Goal: Information Seeking & Learning: Learn about a topic

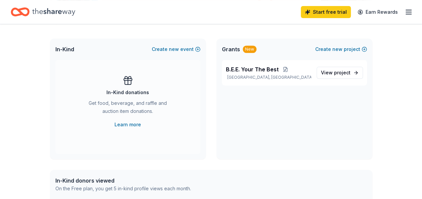
scroll to position [134, 0]
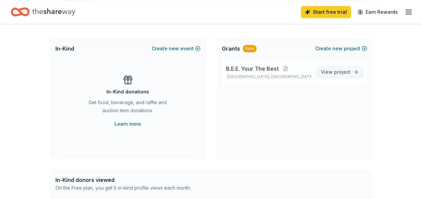
click at [328, 71] on span "View project" at bounding box center [336, 72] width 30 height 8
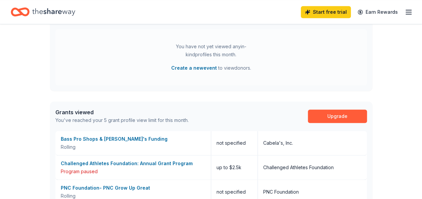
scroll to position [298, 0]
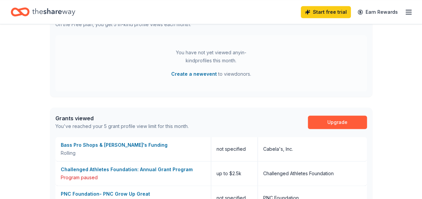
click at [409, 11] on icon "button" at bounding box center [408, 12] width 8 height 8
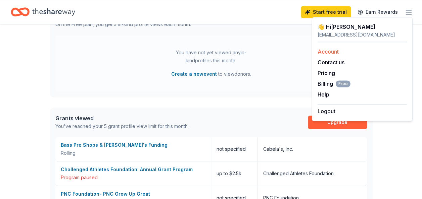
click at [332, 51] on link "Account" at bounding box center [327, 51] width 21 height 7
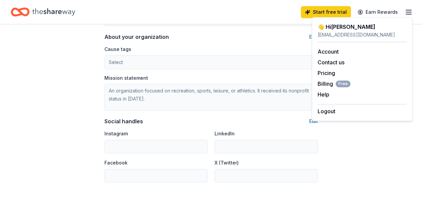
scroll to position [402, 0]
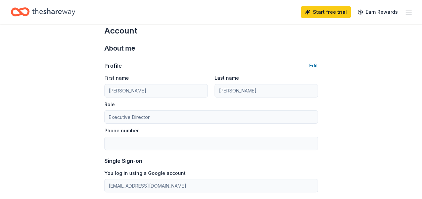
scroll to position [0, 0]
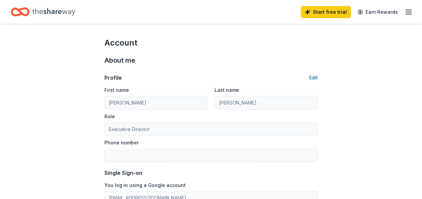
click at [409, 11] on icon "button" at bounding box center [408, 12] width 8 height 8
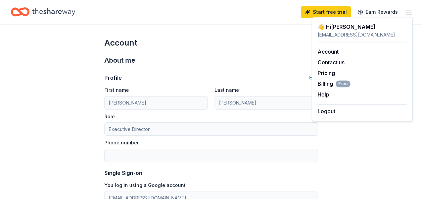
click at [278, 17] on div "Start free trial Earn Rewards" at bounding box center [211, 12] width 400 height 16
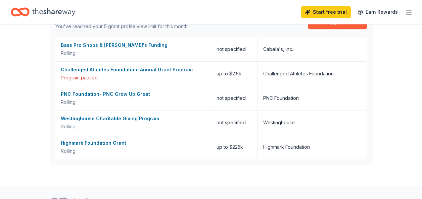
scroll to position [398, 0]
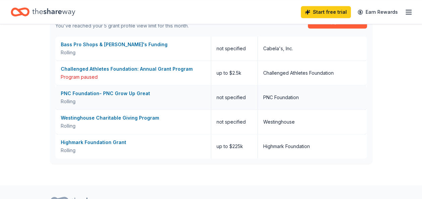
click at [145, 101] on div "Rolling" at bounding box center [133, 102] width 145 height 8
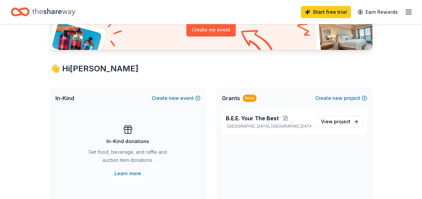
scroll to position [0, 0]
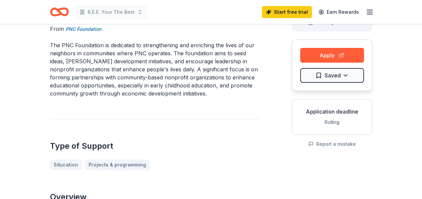
scroll to position [67, 0]
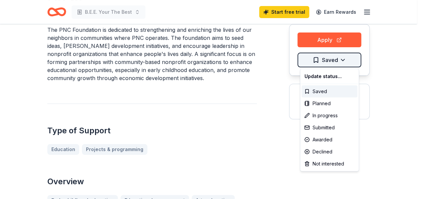
click at [323, 62] on html "B.E.E. Your The Best Start free trial Earn Rewards PNC Foundation- PNC Grow Up …" at bounding box center [211, 32] width 422 height 199
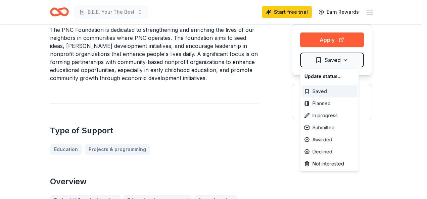
click at [322, 91] on div "Saved" at bounding box center [329, 92] width 56 height 12
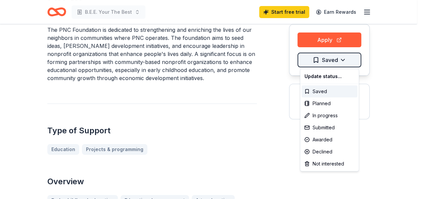
click at [350, 59] on html "B.E.E. Your The Best Start free trial Earn Rewards PNC Foundation- PNC Grow Up …" at bounding box center [211, 32] width 422 height 199
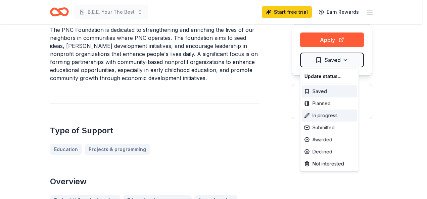
click at [336, 116] on div "In progress" at bounding box center [329, 116] width 56 height 12
click at [312, 92] on div "Saved" at bounding box center [329, 92] width 56 height 12
click at [386, 64] on html "B.E.E. Your The Best Start free trial Earn Rewards PNC Foundation- PNC Grow Up …" at bounding box center [213, 32] width 427 height 199
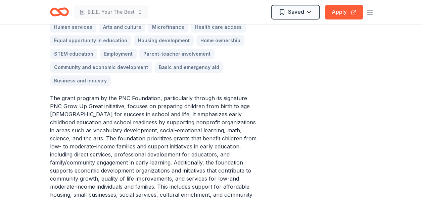
scroll to position [268, 0]
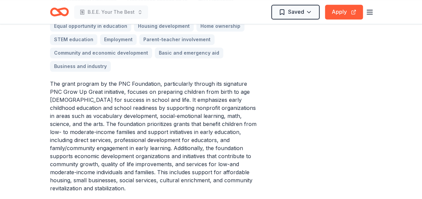
drag, startPoint x: 293, startPoint y: 111, endPoint x: 257, endPoint y: 59, distance: 63.4
click at [257, 59] on div "Early childhood education Educational management Arts education Human services …" at bounding box center [154, 33] width 209 height 78
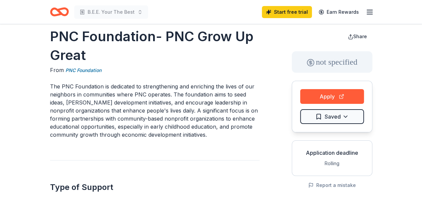
scroll to position [0, 0]
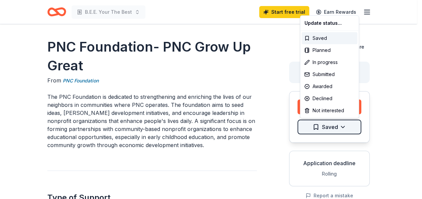
click at [341, 126] on html "B.E.E. Your The Best Start free trial Earn Rewards PNC Foundation- PNC Grow Up …" at bounding box center [211, 99] width 422 height 199
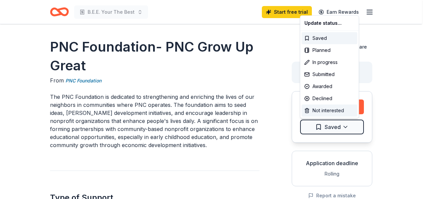
click at [332, 110] on div "Not interested" at bounding box center [329, 111] width 56 height 12
click at [402, 71] on html "B.E.E. Your The Best Start free trial Earn Rewards PNC Foundation- PNC Grow Up …" at bounding box center [213, 99] width 427 height 199
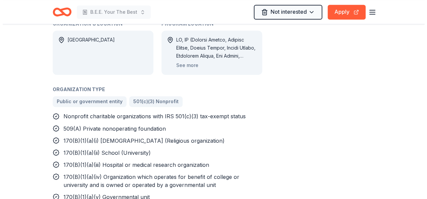
scroll to position [469, 0]
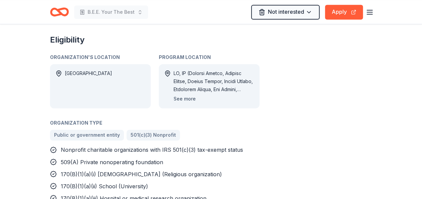
click at [178, 95] on button "See more" at bounding box center [184, 99] width 22 height 8
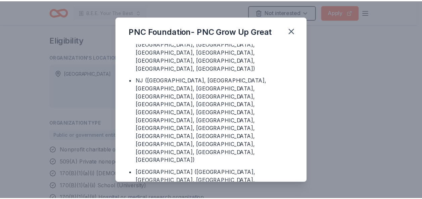
scroll to position [1006, 0]
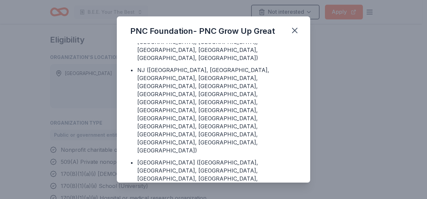
drag, startPoint x: 288, startPoint y: 91, endPoint x: 338, endPoint y: 36, distance: 73.8
click at [338, 36] on div "PNC Foundation- PNC Grow Up Great Program Location • DC • AL (Autauga County, B…" at bounding box center [213, 99] width 427 height 199
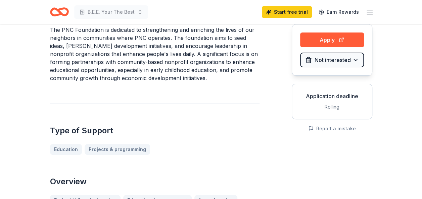
scroll to position [0, 0]
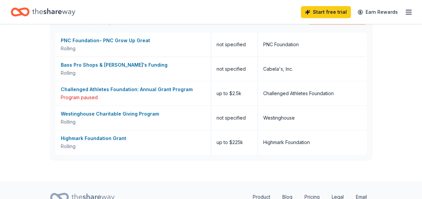
scroll to position [432, 0]
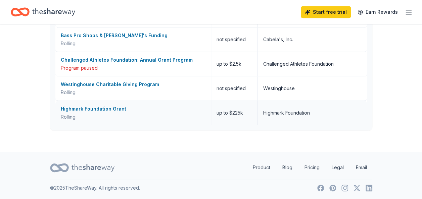
click at [96, 110] on div "Highmark Foundation Grant" at bounding box center [133, 109] width 145 height 8
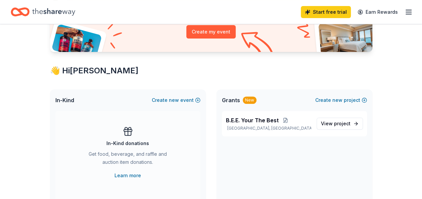
scroll to position [101, 0]
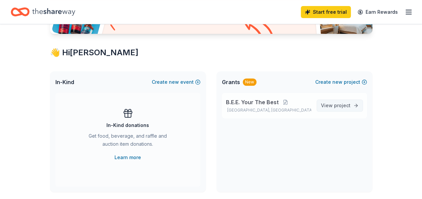
click at [342, 105] on span "project" at bounding box center [342, 106] width 16 height 6
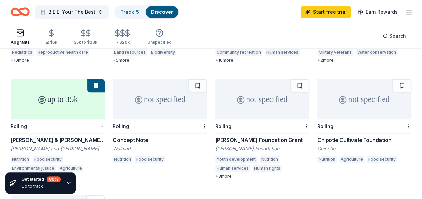
scroll to position [168, 0]
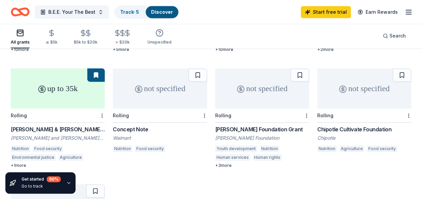
click at [130, 125] on div "Concept Note" at bounding box center [160, 129] width 94 height 8
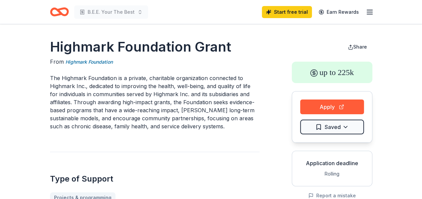
scroll to position [34, 0]
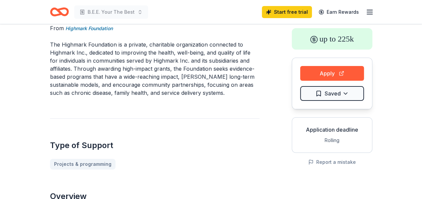
drag, startPoint x: 262, startPoint y: 66, endPoint x: 200, endPoint y: 108, distance: 73.9
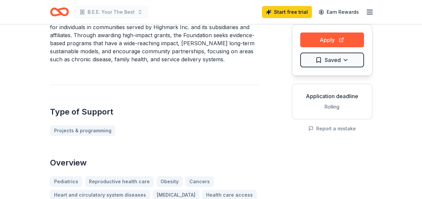
scroll to position [67, 0]
click at [318, 40] on button "Apply" at bounding box center [332, 40] width 64 height 15
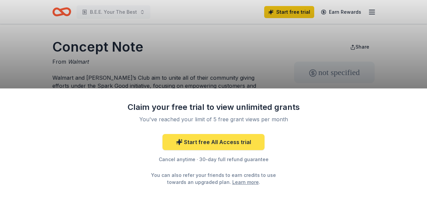
click at [229, 142] on link "Start free All Access trial" at bounding box center [213, 142] width 102 height 16
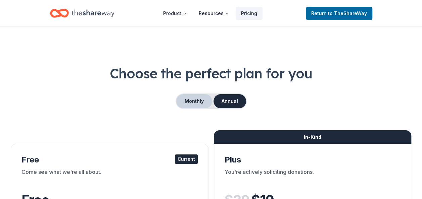
drag, startPoint x: 197, startPoint y: 100, endPoint x: 191, endPoint y: 103, distance: 6.7
click at [197, 100] on button "Monthly" at bounding box center [194, 101] width 36 height 14
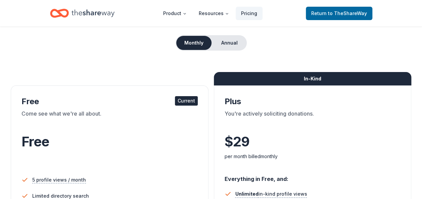
scroll to position [67, 0]
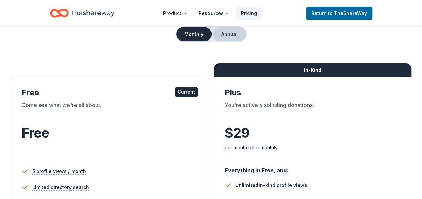
click at [228, 37] on button "Annual" at bounding box center [229, 34] width 33 height 14
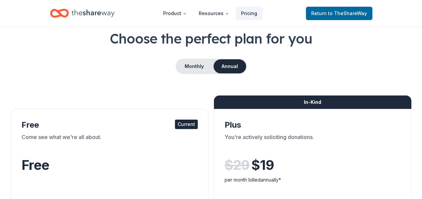
scroll to position [34, 0]
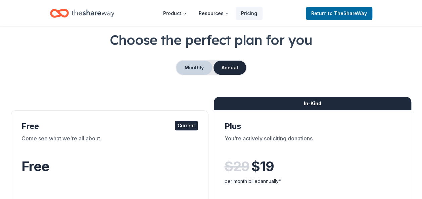
click at [198, 68] on button "Monthly" at bounding box center [194, 68] width 36 height 14
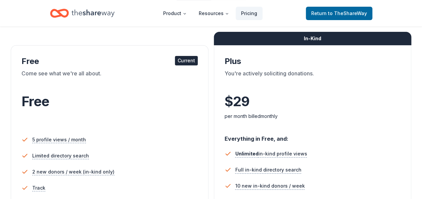
scroll to position [101, 0]
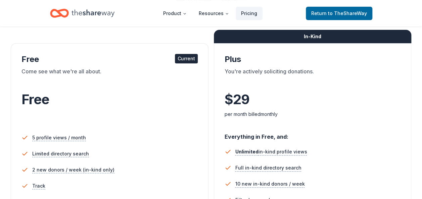
click at [186, 60] on div "Current" at bounding box center [186, 58] width 23 height 9
click at [338, 13] on span "to TheShareWay" at bounding box center [347, 13] width 39 height 6
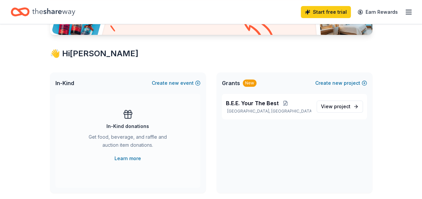
scroll to position [101, 0]
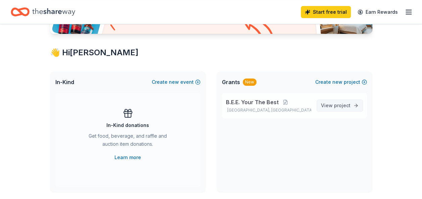
click at [326, 102] on span "View project" at bounding box center [336, 106] width 30 height 8
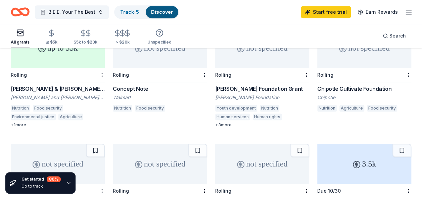
scroll to position [168, 0]
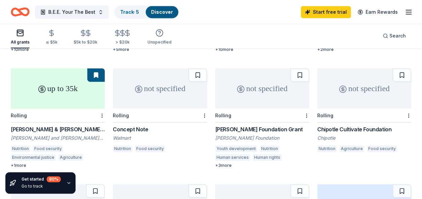
click at [136, 125] on div "Concept Note" at bounding box center [160, 129] width 94 height 8
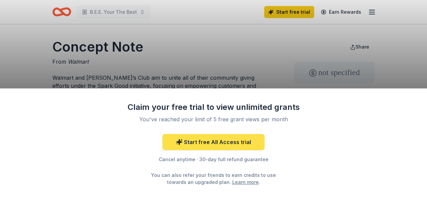
click at [228, 142] on link "Start free All Access trial" at bounding box center [213, 142] width 102 height 16
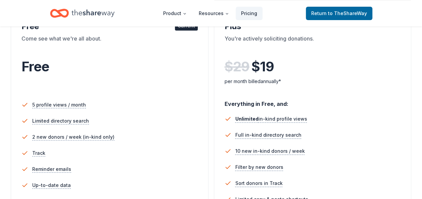
scroll to position [67, 0]
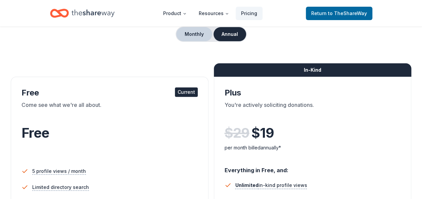
click at [191, 32] on button "Monthly" at bounding box center [194, 34] width 36 height 14
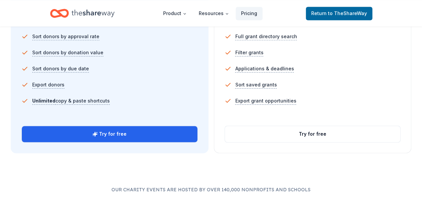
scroll to position [503, 0]
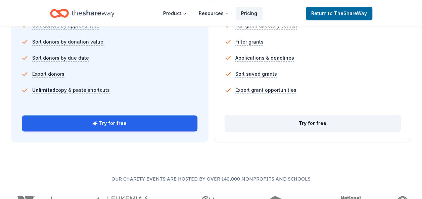
click at [301, 120] on button "Try for free" at bounding box center [312, 123] width 175 height 16
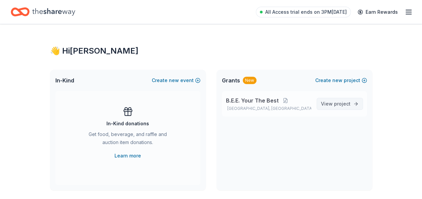
click at [341, 102] on span "project" at bounding box center [342, 104] width 16 height 6
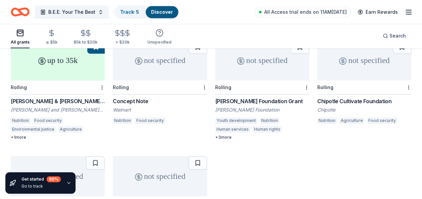
scroll to position [201, 0]
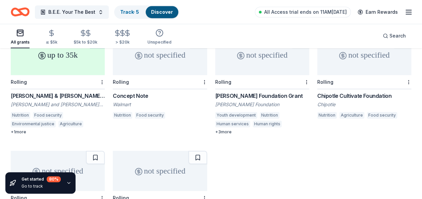
click at [135, 92] on div "Concept Note" at bounding box center [160, 96] width 94 height 8
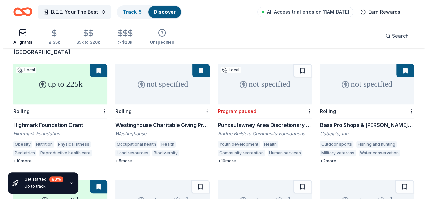
scroll to position [0, 0]
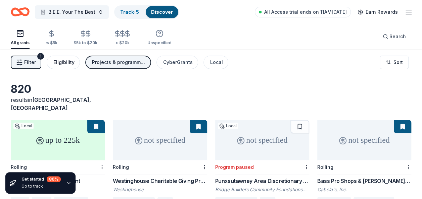
click at [61, 59] on div "Eligibility" at bounding box center [63, 62] width 21 height 8
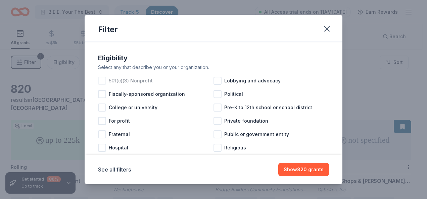
click at [102, 80] on div at bounding box center [102, 81] width 8 height 8
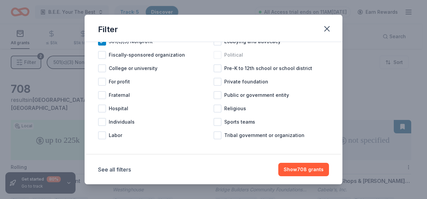
scroll to position [42, 0]
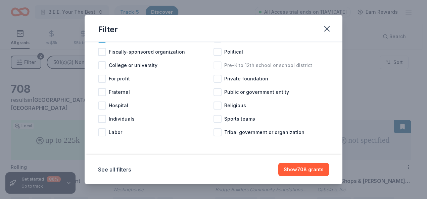
click at [217, 64] on div at bounding box center [217, 65] width 8 height 8
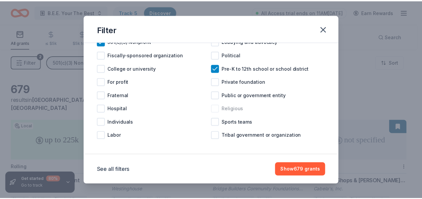
scroll to position [42, 0]
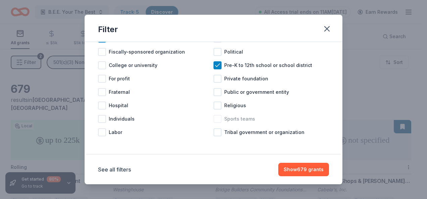
click at [215, 121] on div at bounding box center [217, 119] width 8 height 8
click at [215, 118] on icon at bounding box center [217, 119] width 7 height 7
click at [300, 169] on button "Show 679 grants" at bounding box center [303, 169] width 51 height 13
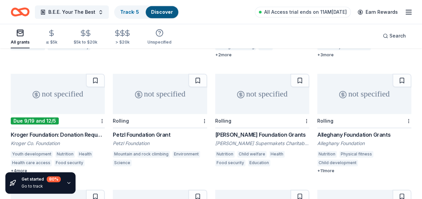
scroll to position [428, 0]
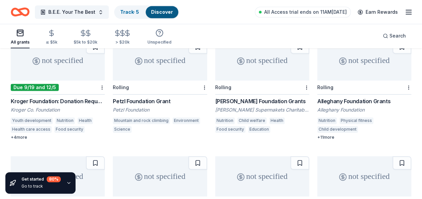
click at [21, 135] on div "+ 4 more" at bounding box center [58, 137] width 94 height 5
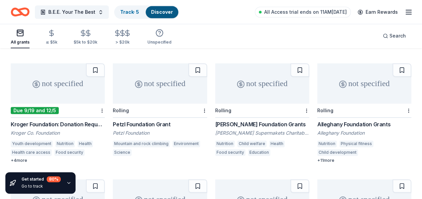
scroll to position [394, 0]
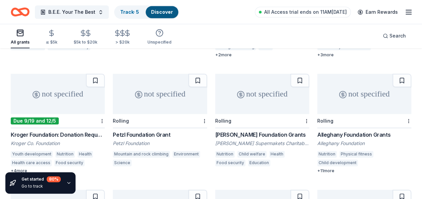
click at [156, 131] on div "Petzl Foundation Grant" at bounding box center [160, 135] width 94 height 8
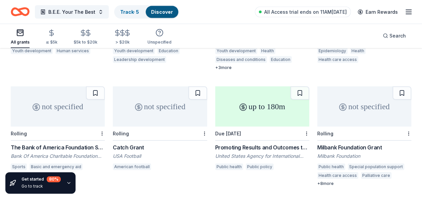
scroll to position [763, 0]
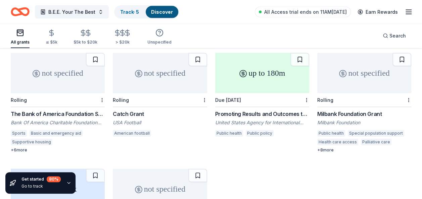
click at [119, 110] on div "Catch Grant" at bounding box center [160, 114] width 94 height 8
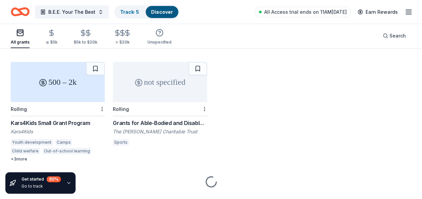
scroll to position [880, 0]
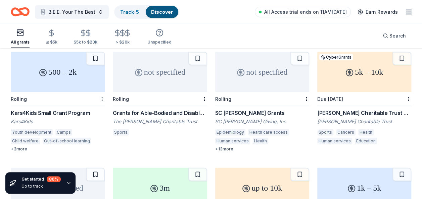
click at [156, 118] on div "The [PERSON_NAME] Charitable Trust" at bounding box center [160, 121] width 94 height 7
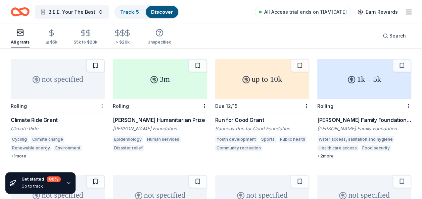
scroll to position [1014, 0]
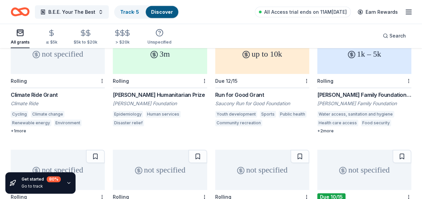
click at [233, 93] on div "Run for Good Grant Saucony Run for Good Foundation Youth development Sports Pub…" at bounding box center [262, 110] width 94 height 38
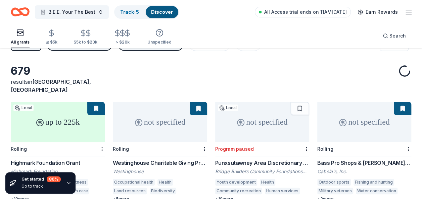
scroll to position [0, 0]
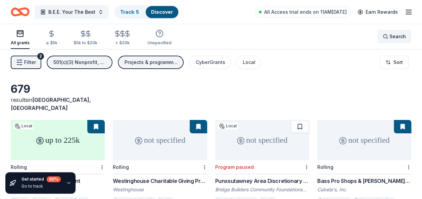
click at [388, 36] on div "Search" at bounding box center [393, 37] width 23 height 8
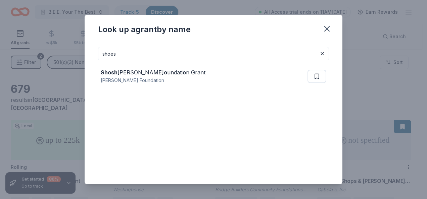
drag, startPoint x: 161, startPoint y: 55, endPoint x: 70, endPoint y: 42, distance: 92.2
click at [70, 42] on div "Look up a grant by name shoes [PERSON_NAME] F o undati o n [PERSON_NAME] Founda…" at bounding box center [213, 99] width 427 height 199
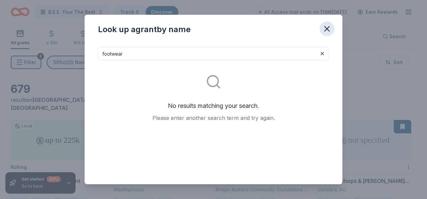
type input "footwear"
drag, startPoint x: 325, startPoint y: 27, endPoint x: 319, endPoint y: 21, distance: 8.3
click at [325, 26] on icon "button" at bounding box center [326, 28] width 9 height 9
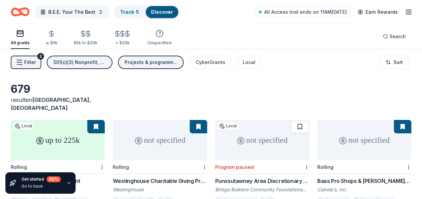
click at [96, 10] on button "B.E.E. Your The Best" at bounding box center [72, 11] width 74 height 13
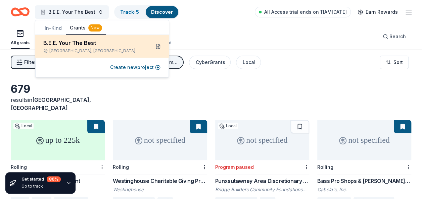
click at [158, 46] on button at bounding box center [158, 46] width 11 height 11
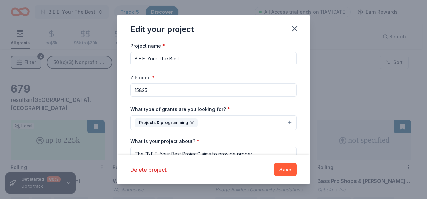
click at [169, 58] on input "B.E.E. Your The Best" at bounding box center [213, 58] width 166 height 13
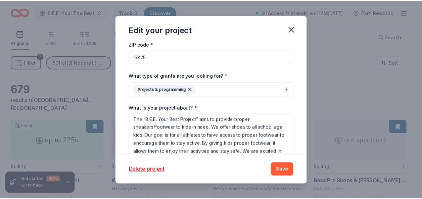
scroll to position [2, 0]
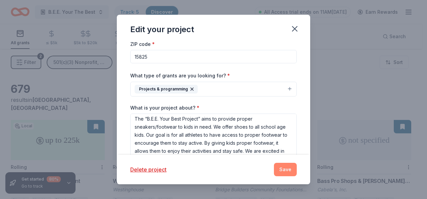
type input "B.E.E. Your Best"
click at [284, 173] on button "Save" at bounding box center [285, 169] width 23 height 13
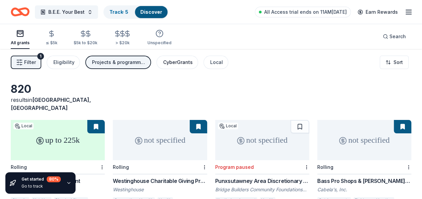
click at [177, 63] on div "CyberGrants" at bounding box center [178, 62] width 30 height 8
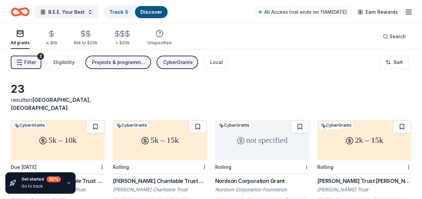
click at [175, 59] on div "CyberGrants" at bounding box center [178, 62] width 30 height 8
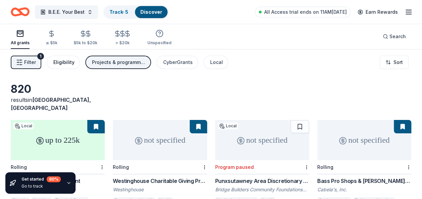
click at [60, 62] on div "Eligibility" at bounding box center [63, 62] width 21 height 8
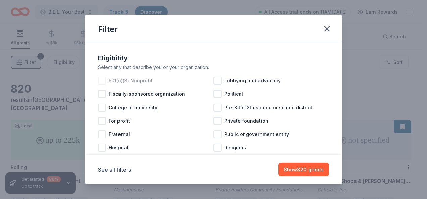
click at [103, 82] on div at bounding box center [102, 81] width 8 height 8
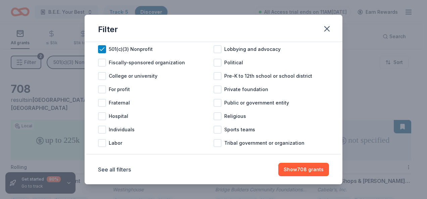
scroll to position [42, 0]
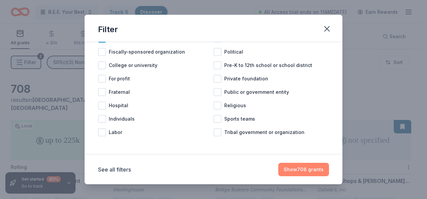
click at [301, 170] on button "Show 708 grants" at bounding box center [303, 169] width 51 height 13
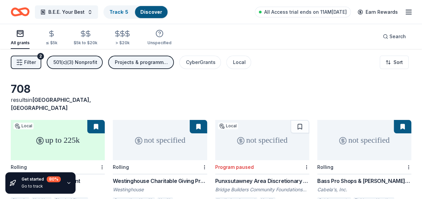
click at [152, 62] on div "Projects & programming" at bounding box center [142, 62] width 54 height 8
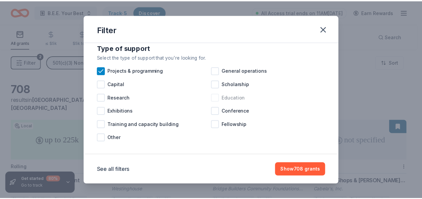
scroll to position [15, 0]
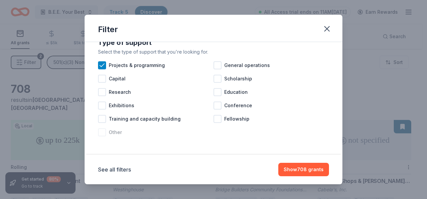
click at [104, 134] on div at bounding box center [102, 132] width 8 height 8
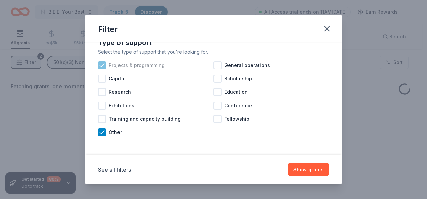
click at [102, 65] on icon at bounding box center [102, 65] width 4 height 3
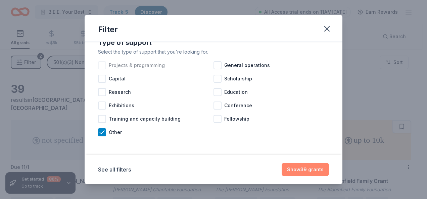
drag, startPoint x: 301, startPoint y: 168, endPoint x: 302, endPoint y: 165, distance: 3.8
click at [302, 168] on button "Show 39 grants" at bounding box center [304, 169] width 47 height 13
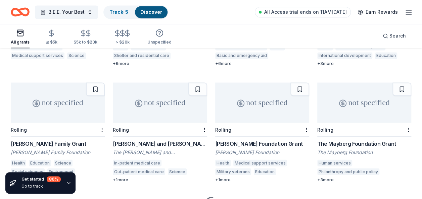
scroll to position [531, 0]
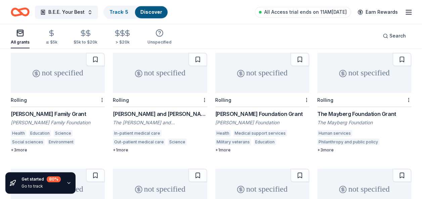
drag, startPoint x: 199, startPoint y: 86, endPoint x: 193, endPoint y: 91, distance: 8.1
click at [193, 93] on div "Rolling" at bounding box center [160, 100] width 94 height 14
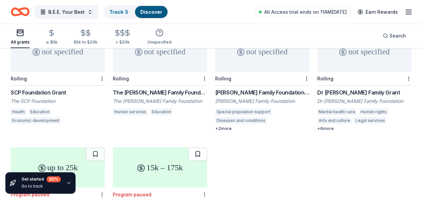
scroll to position [800, 0]
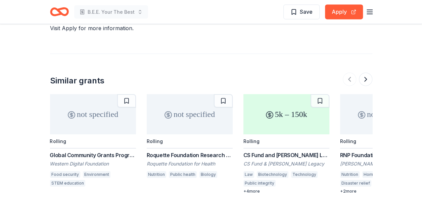
scroll to position [570, 0]
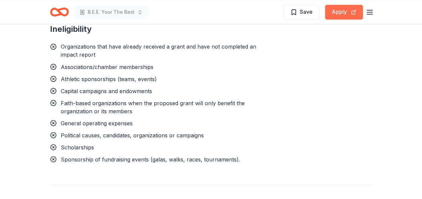
click at [337, 11] on button "Apply" at bounding box center [344, 12] width 38 height 15
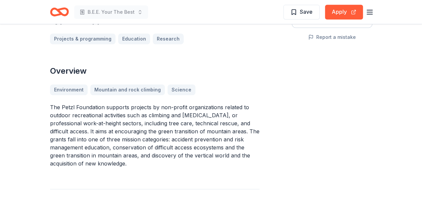
scroll to position [168, 0]
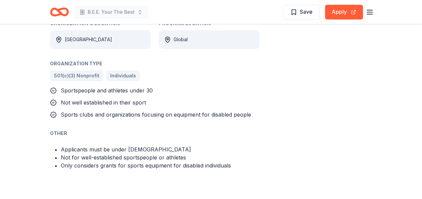
scroll to position [436, 0]
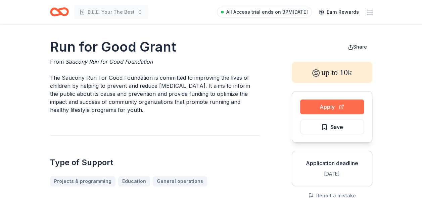
click at [314, 103] on button "Apply" at bounding box center [332, 107] width 64 height 15
